Goal: Task Accomplishment & Management: Manage account settings

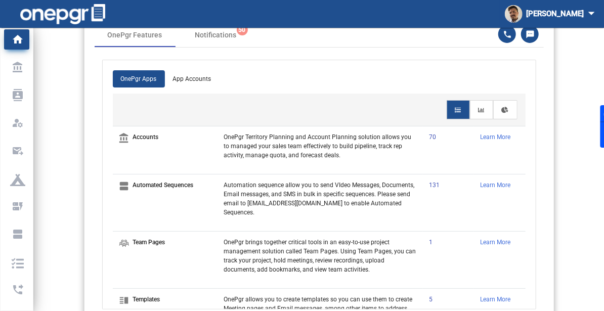
click at [544, 180] on div "OnePgr Apps App Accounts account_balance Accounts OnePgr Territory Planning and…" at bounding box center [319, 185] width 449 height 250
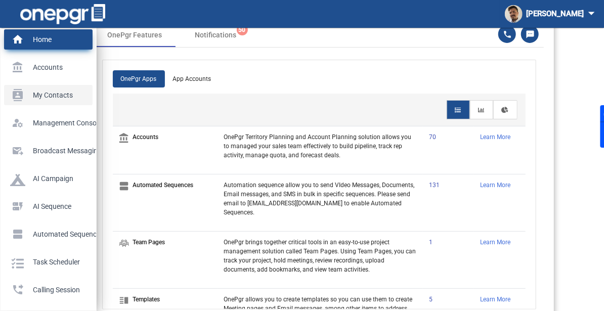
click at [36, 99] on p "My Contacts" at bounding box center [46, 94] width 72 height 15
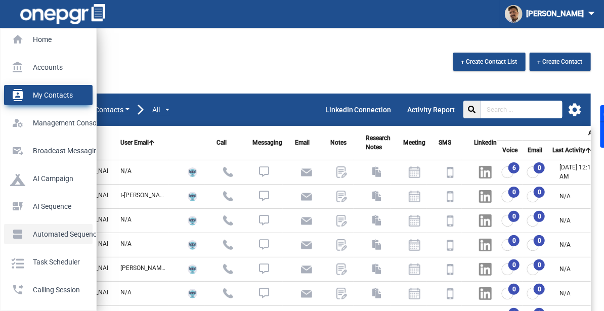
scroll to position [2, 0]
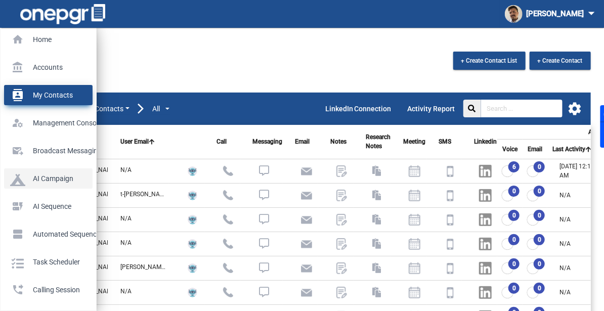
click at [56, 185] on p "AI Campaign" at bounding box center [46, 178] width 72 height 15
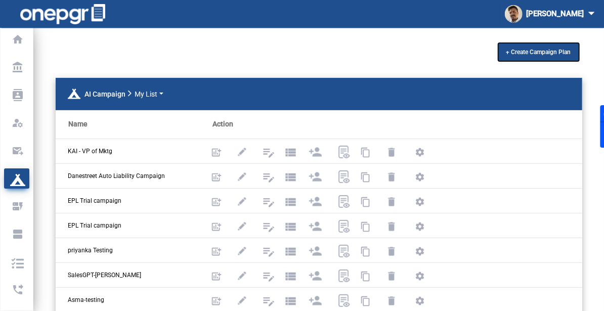
click at [519, 53] on span "+ Create Campaign Plan" at bounding box center [538, 52] width 65 height 7
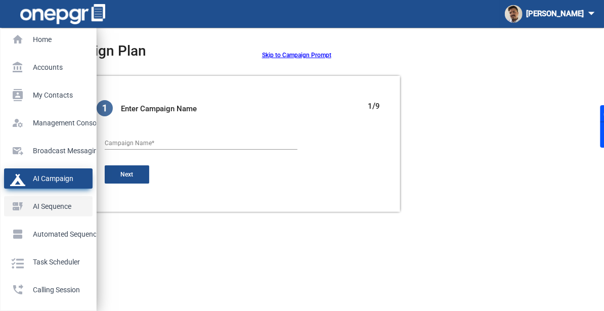
scroll to position [2, 0]
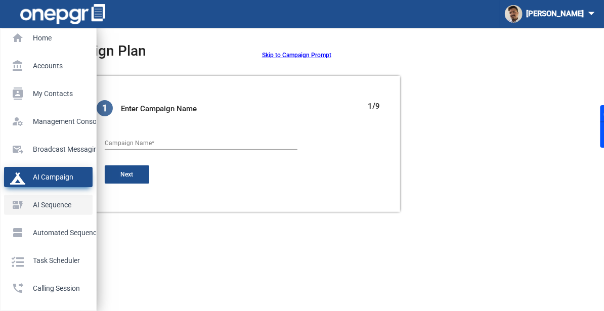
click at [24, 201] on p "AI Sequence" at bounding box center [46, 204] width 72 height 15
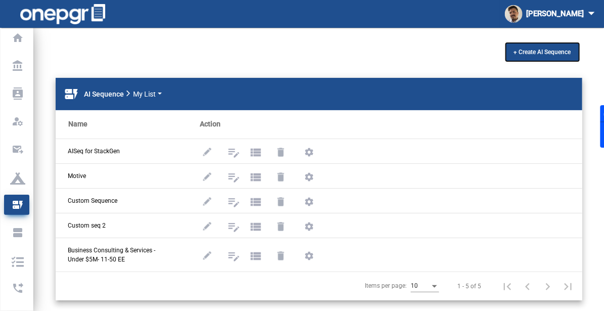
click at [557, 56] on button "+ Create AI Sequence" at bounding box center [542, 52] width 73 height 18
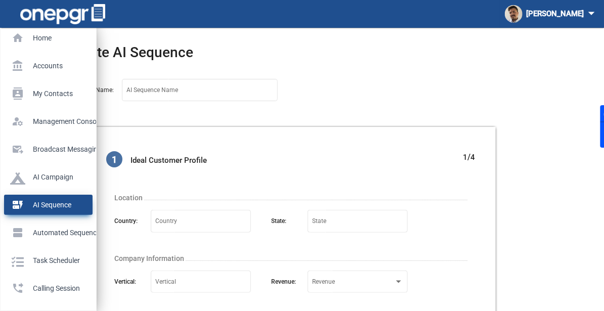
click at [26, 204] on p "AI Sequence" at bounding box center [46, 204] width 72 height 15
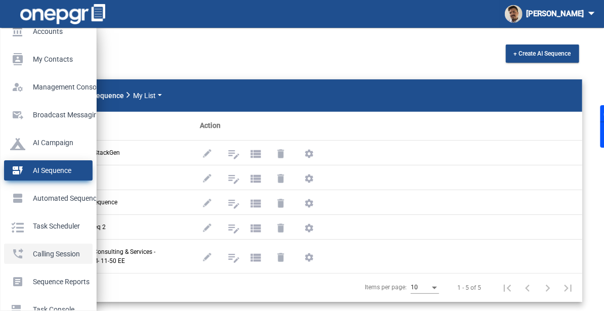
scroll to position [37, 0]
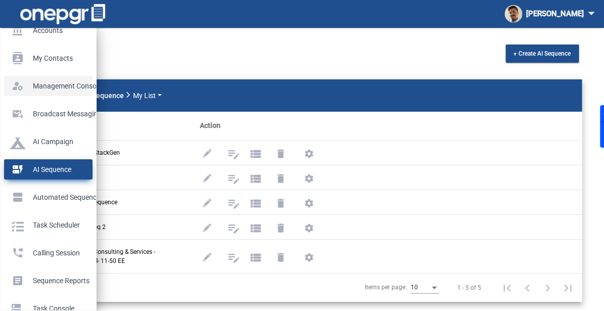
click at [63, 94] on link "manage_accounts Management Console" at bounding box center [48, 86] width 89 height 20
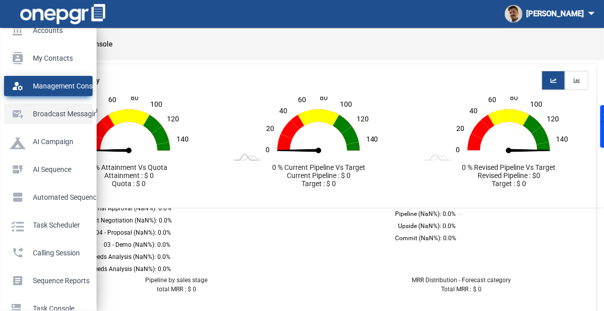
click at [61, 116] on p "Broadcast messaging" at bounding box center [46, 113] width 72 height 15
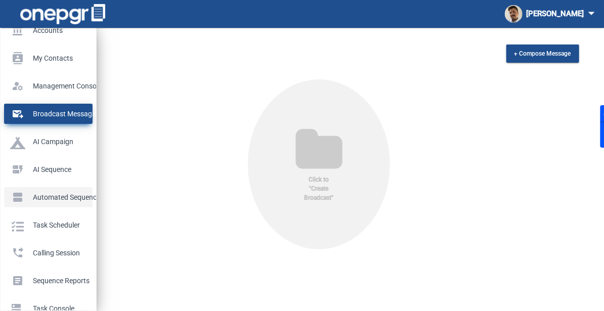
click at [44, 195] on p "Automated Sequences" at bounding box center [46, 197] width 72 height 15
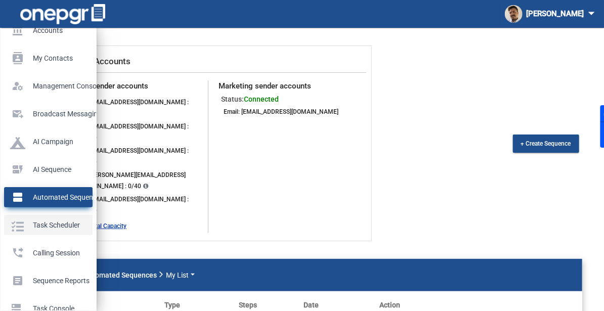
click at [39, 224] on p "Task Scheduler" at bounding box center [46, 224] width 72 height 15
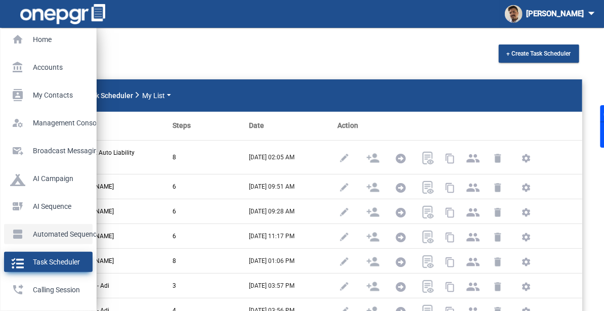
click at [39, 239] on p "Automated Sequences" at bounding box center [46, 234] width 72 height 15
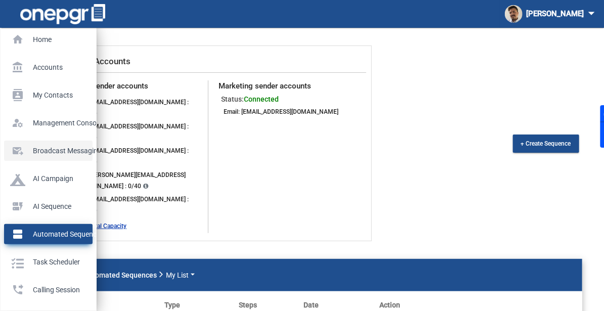
click at [68, 152] on p "Broadcast messaging" at bounding box center [46, 150] width 72 height 15
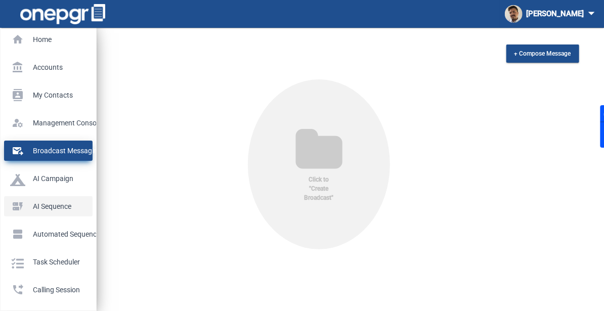
click at [45, 204] on p "AI Sequence" at bounding box center [46, 206] width 72 height 15
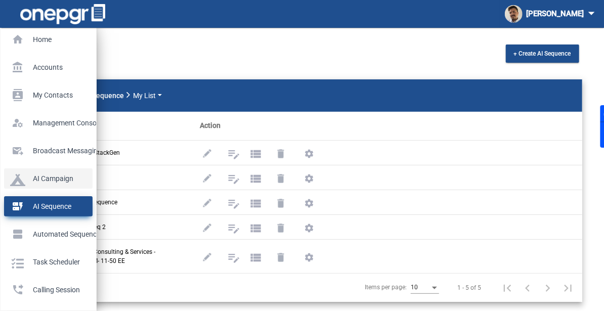
click at [36, 173] on p "AI Campaign" at bounding box center [46, 178] width 72 height 15
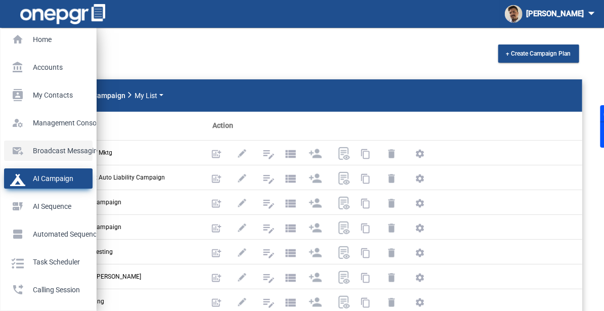
click at [12, 147] on p "Broadcast messaging" at bounding box center [46, 150] width 72 height 15
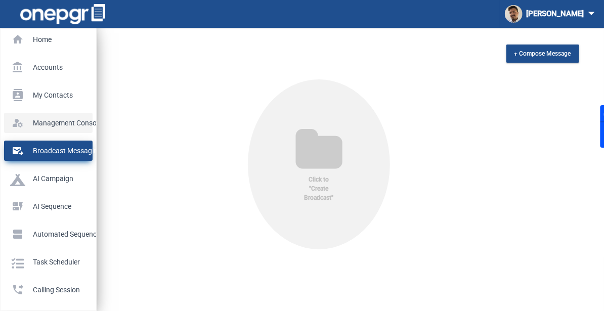
click at [36, 120] on p "Management Console" at bounding box center [46, 122] width 72 height 15
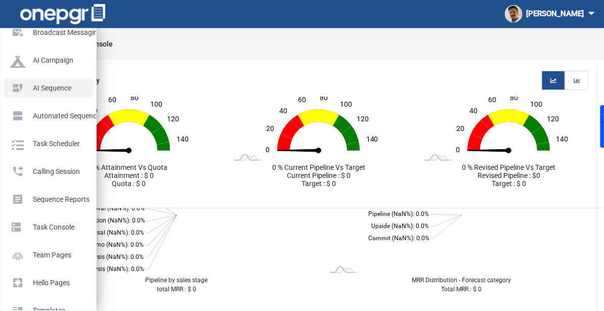
scroll to position [118, 0]
click at [54, 146] on p "Task Scheduler" at bounding box center [46, 144] width 72 height 15
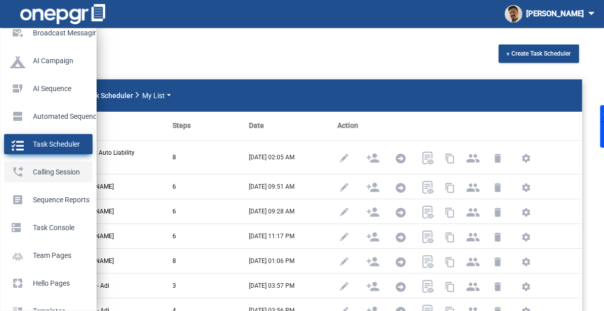
click at [8, 168] on link "phone_forwarded Calling Session" at bounding box center [48, 172] width 89 height 20
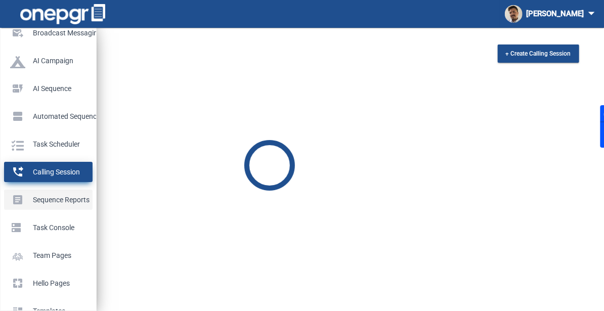
click at [25, 199] on p "Sequence Reports" at bounding box center [46, 199] width 72 height 15
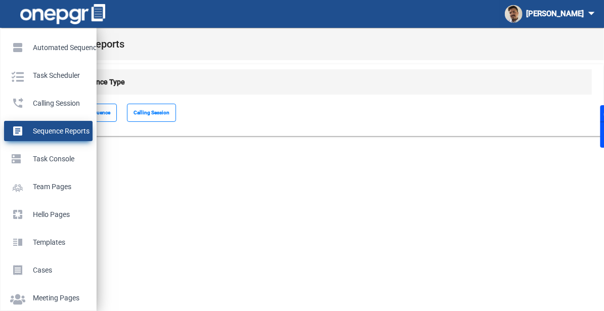
scroll to position [190, 0]
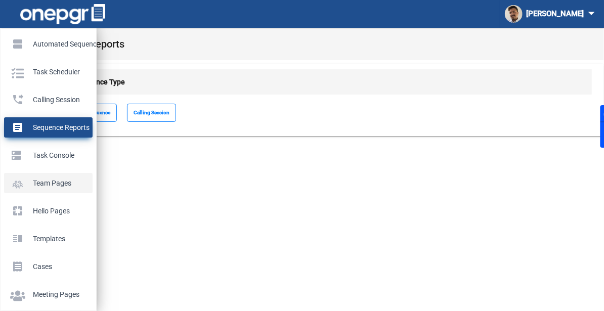
click at [40, 165] on li "Team Pages" at bounding box center [49, 179] width 96 height 28
click at [51, 159] on p "Task Console" at bounding box center [46, 155] width 72 height 15
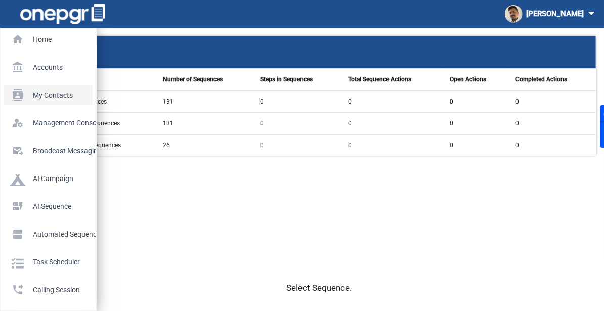
click at [65, 82] on li "contacts My Contacts" at bounding box center [49, 91] width 96 height 28
click at [61, 89] on p "My Contacts" at bounding box center [46, 94] width 72 height 15
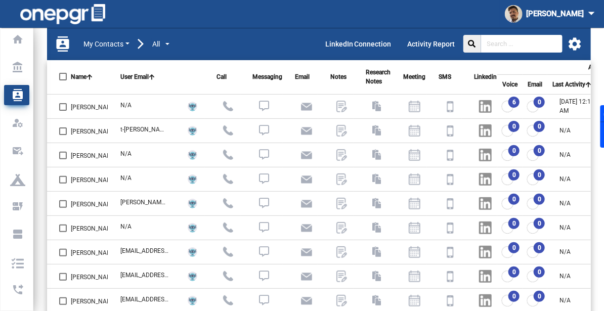
scroll to position [66, 0]
click at [64, 77] on div at bounding box center [63, 77] width 8 height 8
click at [63, 80] on input "Name" at bounding box center [63, 80] width 1 height 1
checkbox input "true"
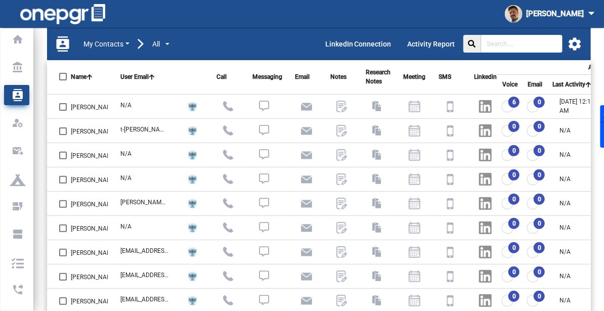
checkbox input "true"
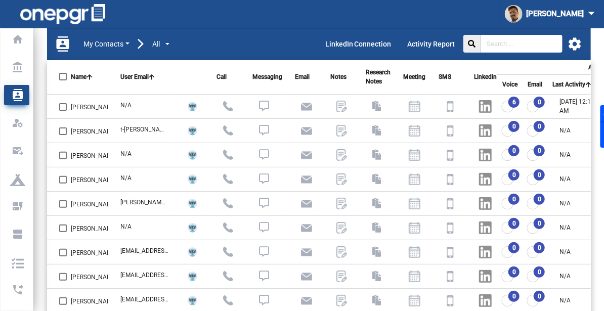
checkbox input "true"
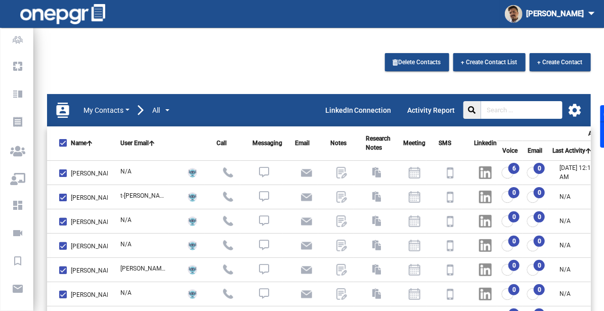
scroll to position [348, 0]
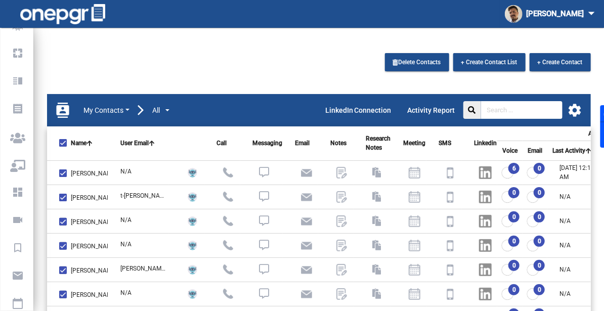
click at [22, 16] on img at bounding box center [62, 14] width 85 height 20
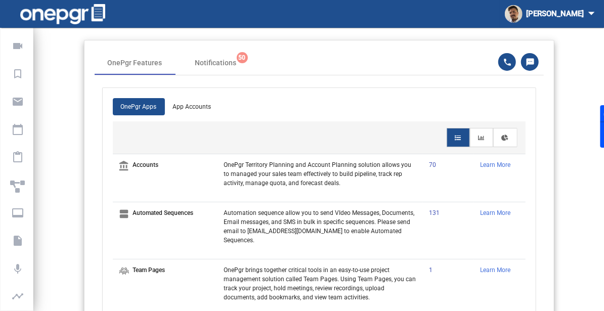
scroll to position [560, 0]
